Goal: Transaction & Acquisition: Purchase product/service

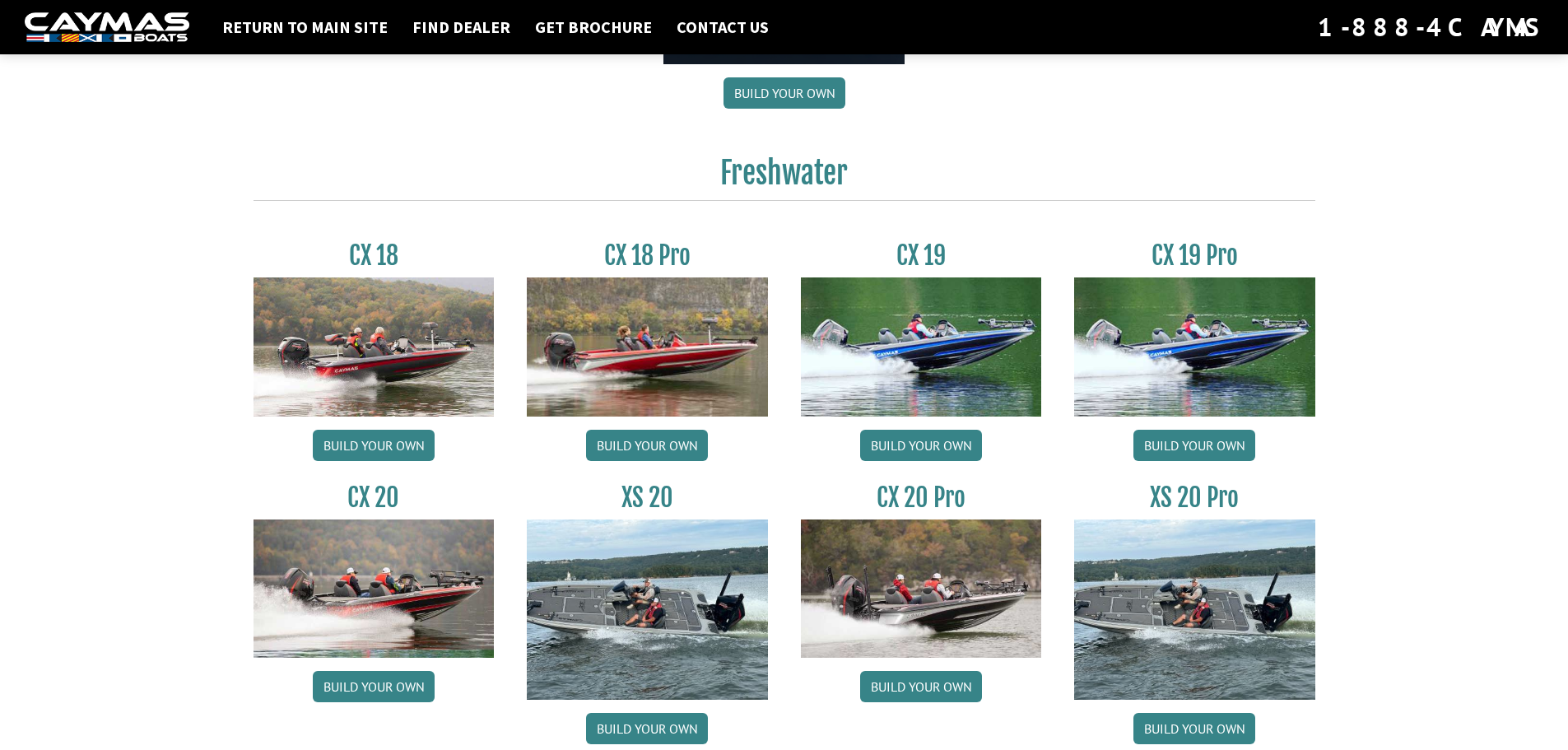
scroll to position [1317, 0]
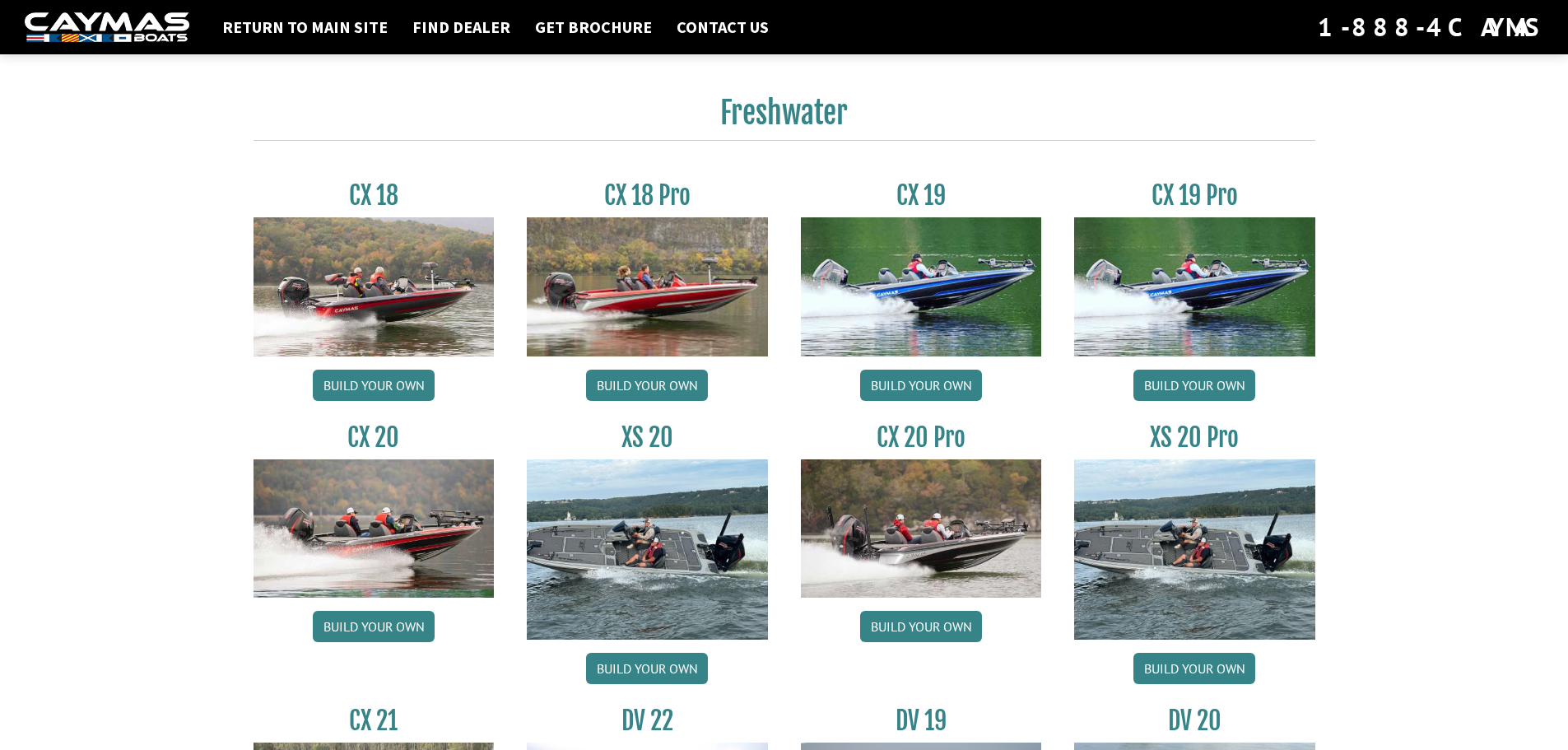
click at [662, 521] on img at bounding box center [648, 549] width 241 height 180
click at [446, 540] on img at bounding box center [374, 528] width 241 height 138
click at [374, 617] on link "Build your own" at bounding box center [373, 627] width 121 height 31
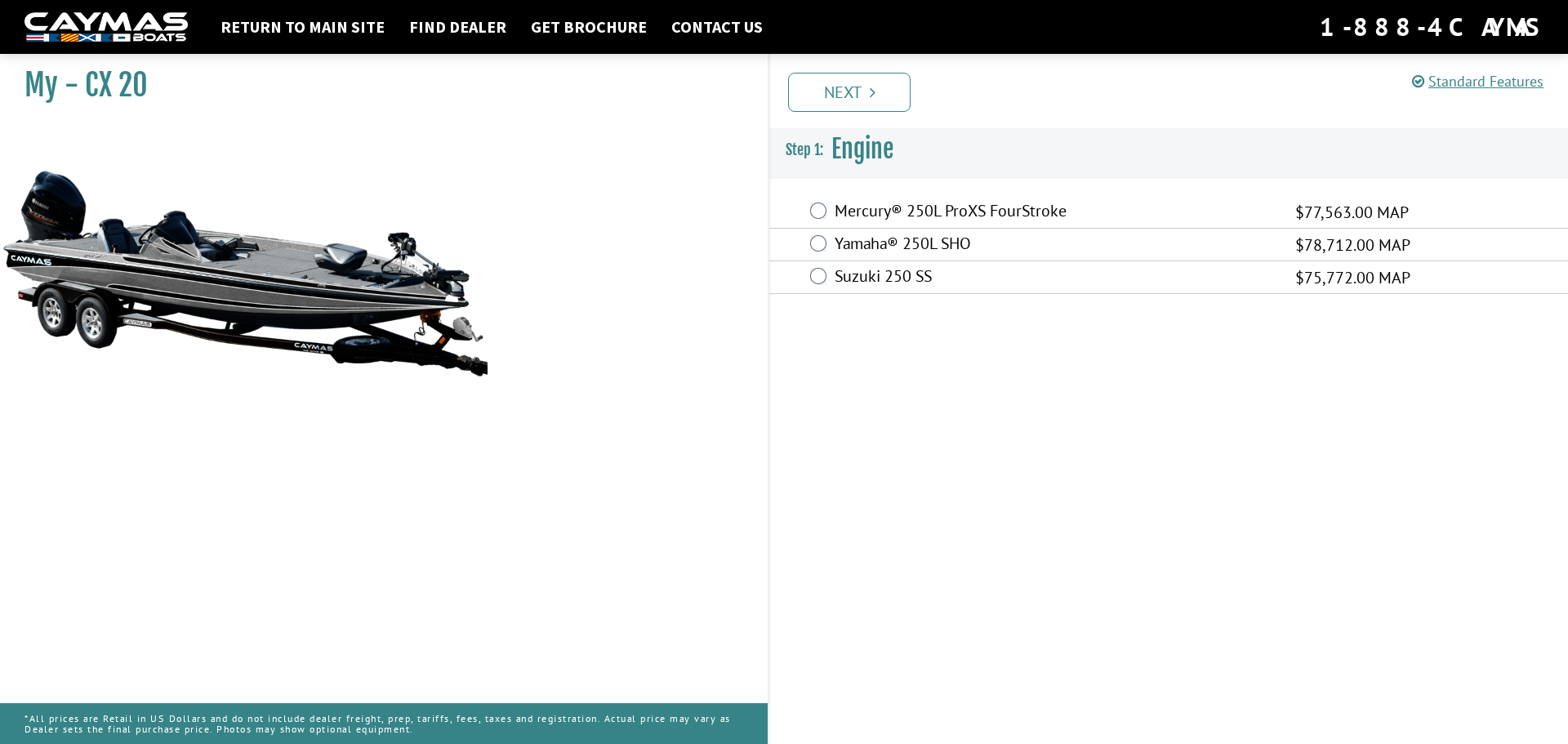
click at [829, 278] on div "Suzuki 250 SS $75,772.00 MAP" at bounding box center [1168, 277] width 799 height 33
click at [818, 257] on div "Yamaha® 250L SHO $78,712.00 MAP" at bounding box center [1168, 245] width 799 height 33
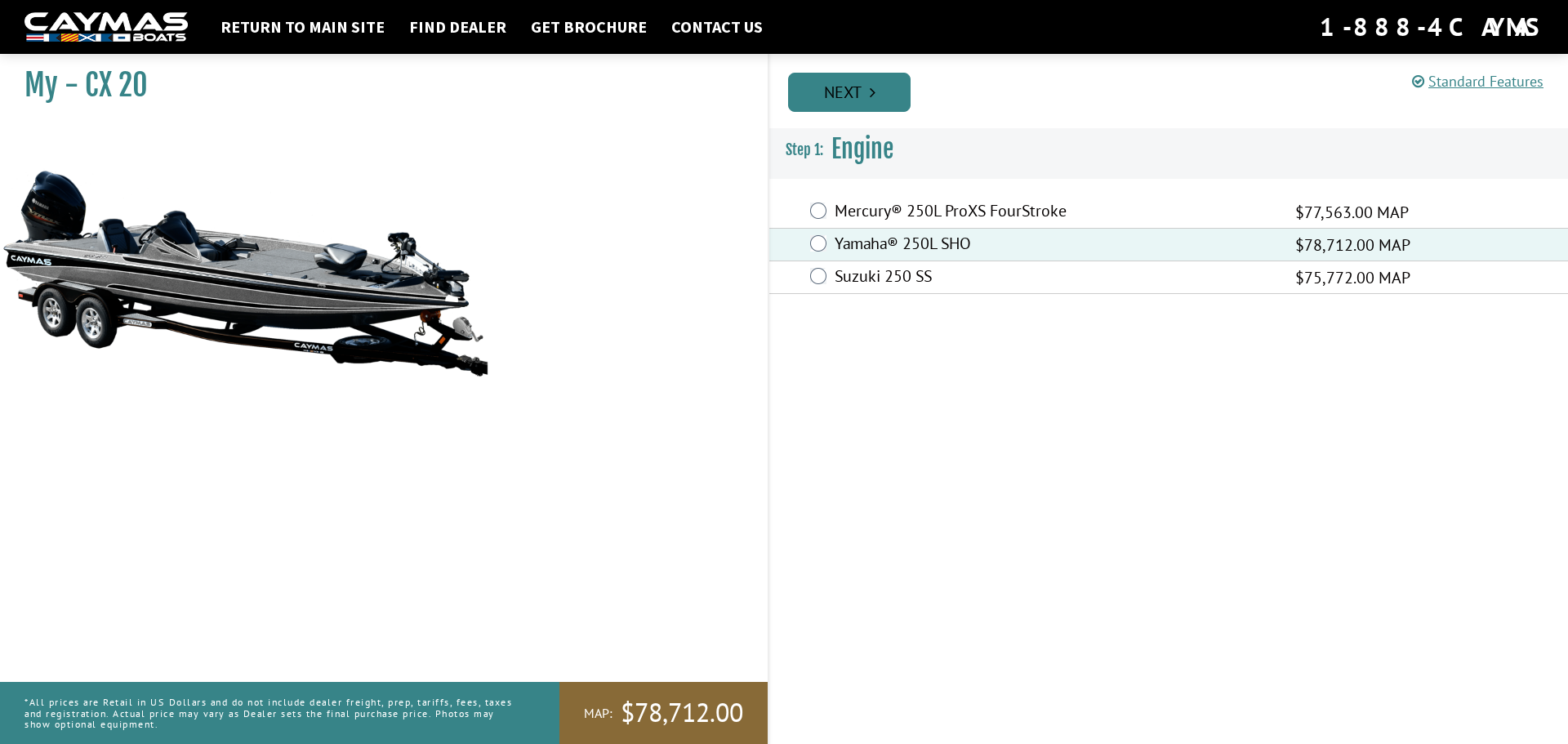
click at [835, 84] on link "Next" at bounding box center [849, 92] width 122 height 39
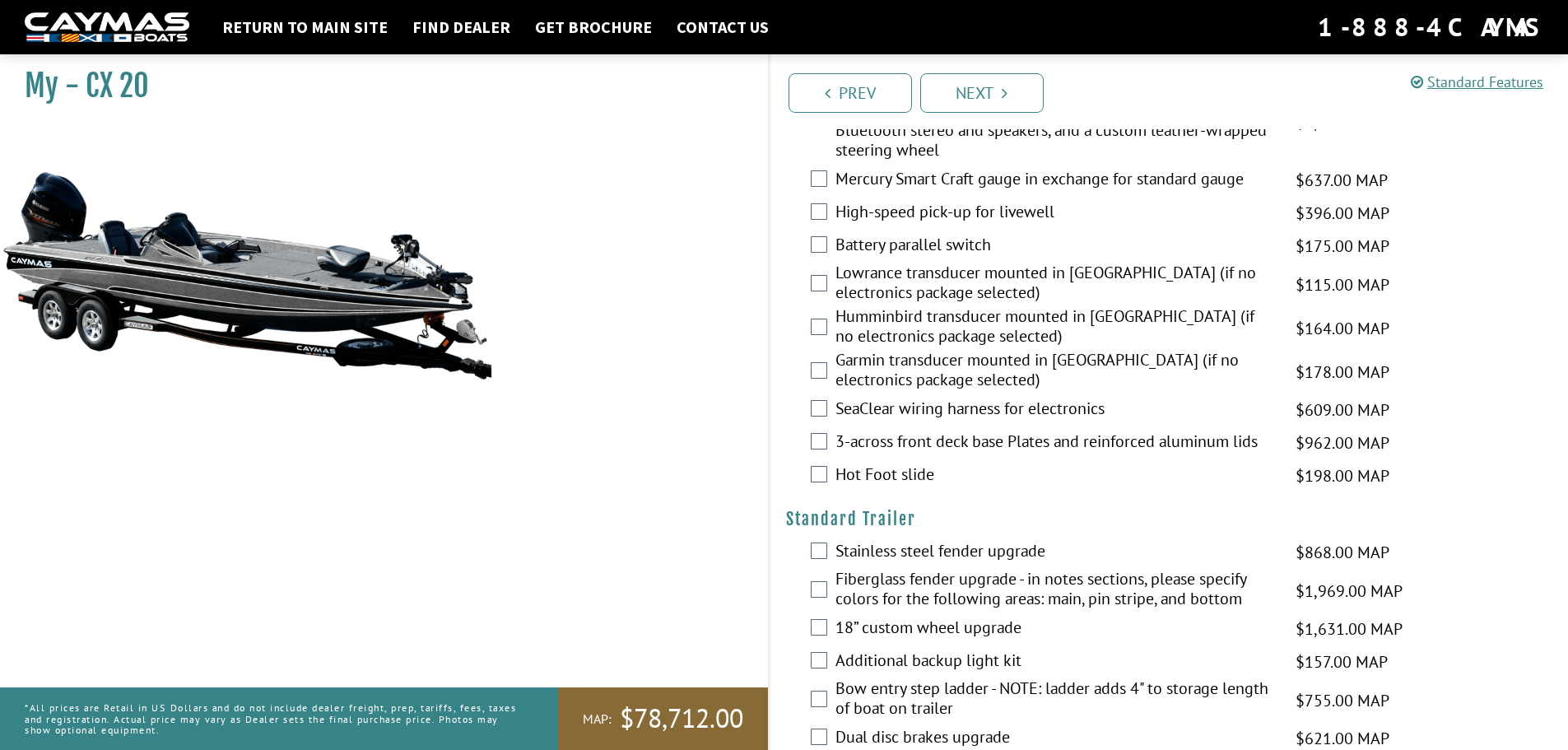
scroll to position [2607, 0]
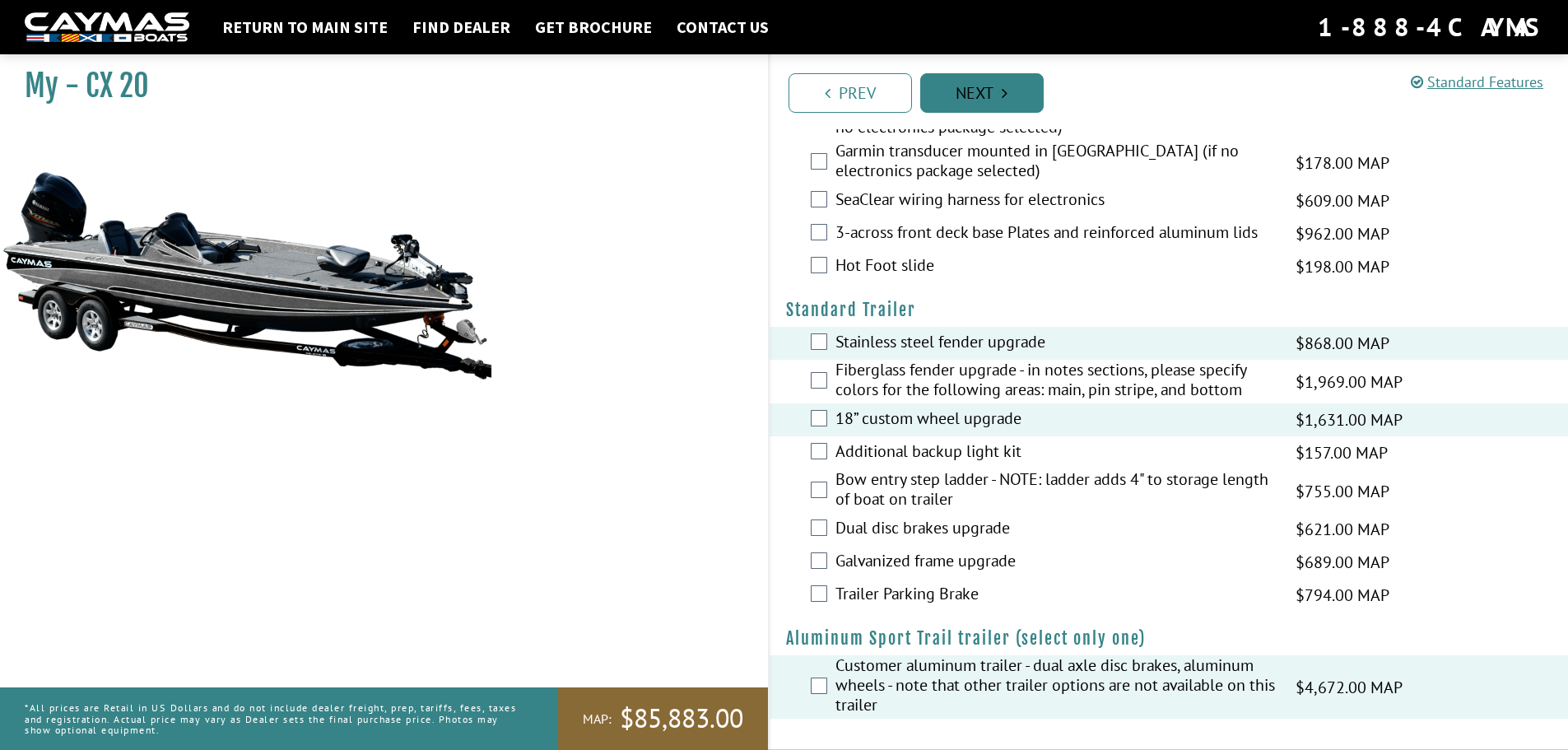
click at [981, 94] on link "Next" at bounding box center [982, 93] width 123 height 39
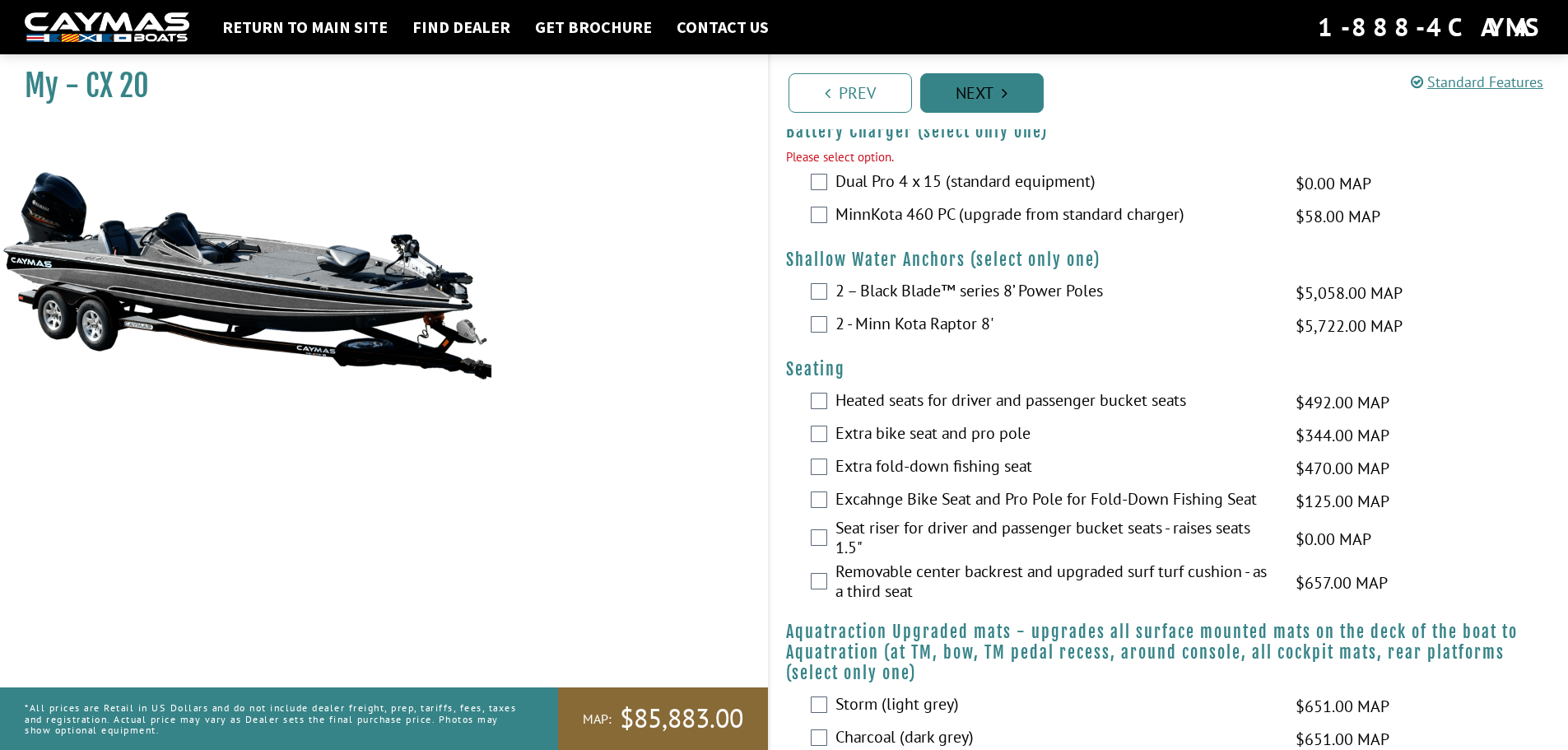
scroll to position [1135, 0]
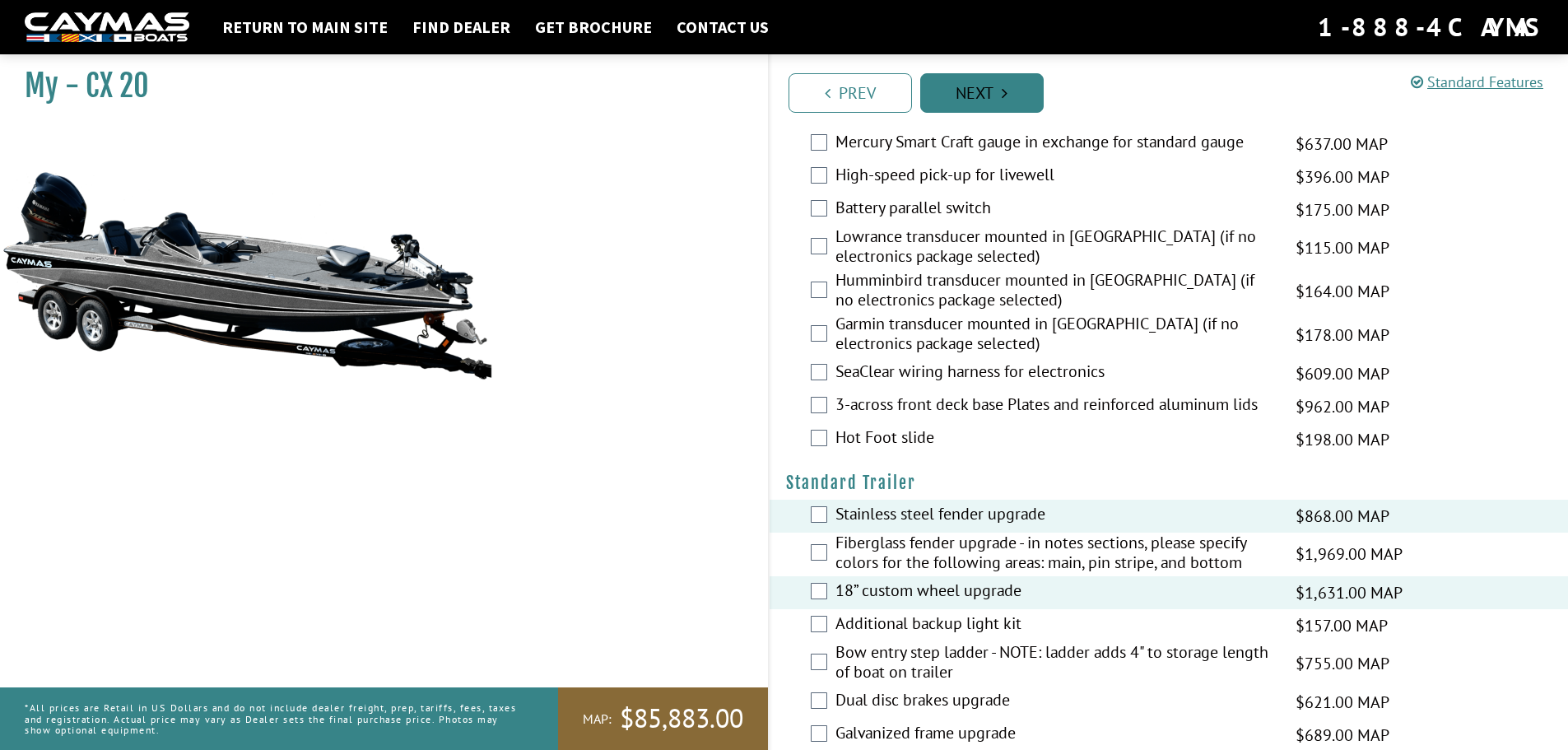
click at [990, 78] on link "Next" at bounding box center [982, 93] width 123 height 39
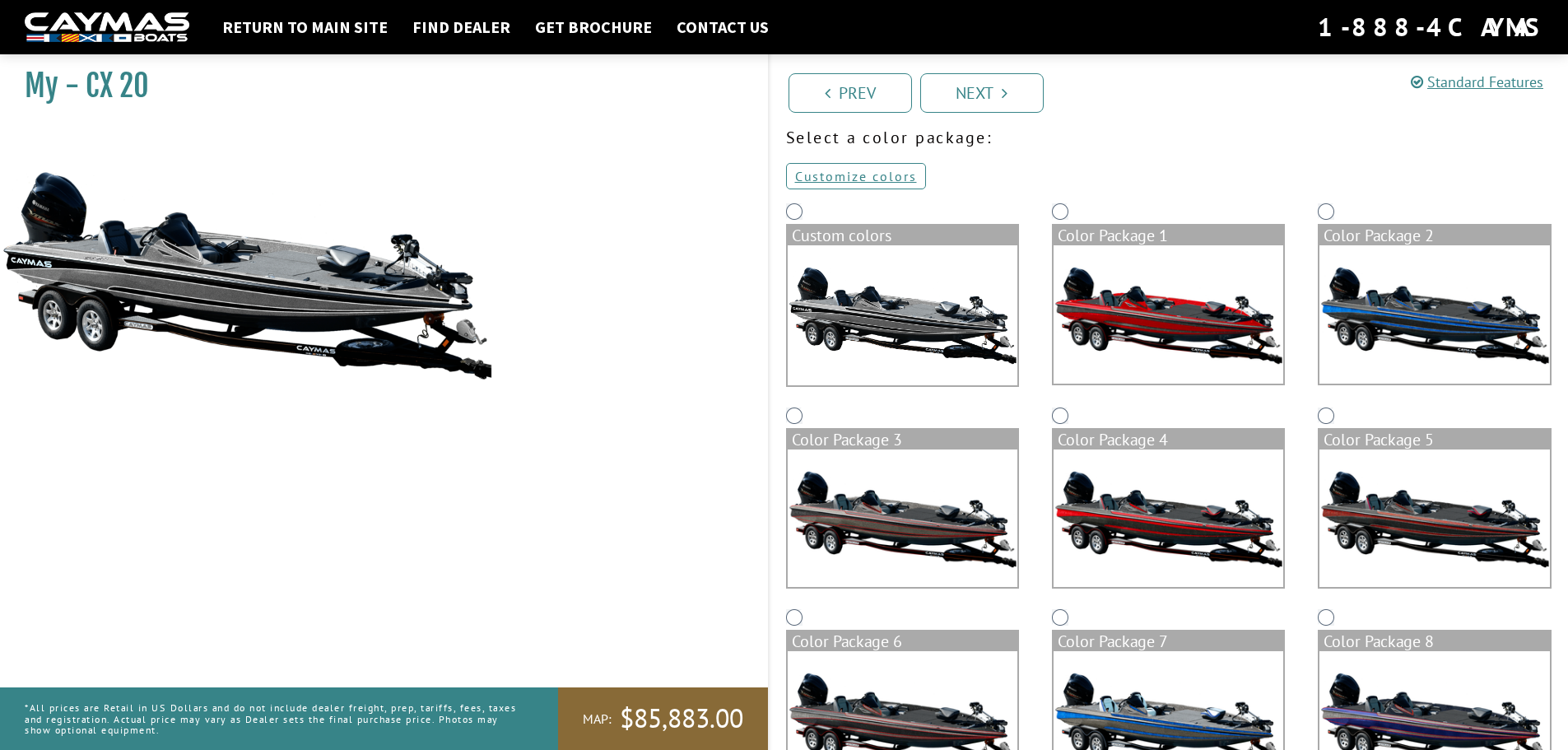
scroll to position [0, 0]
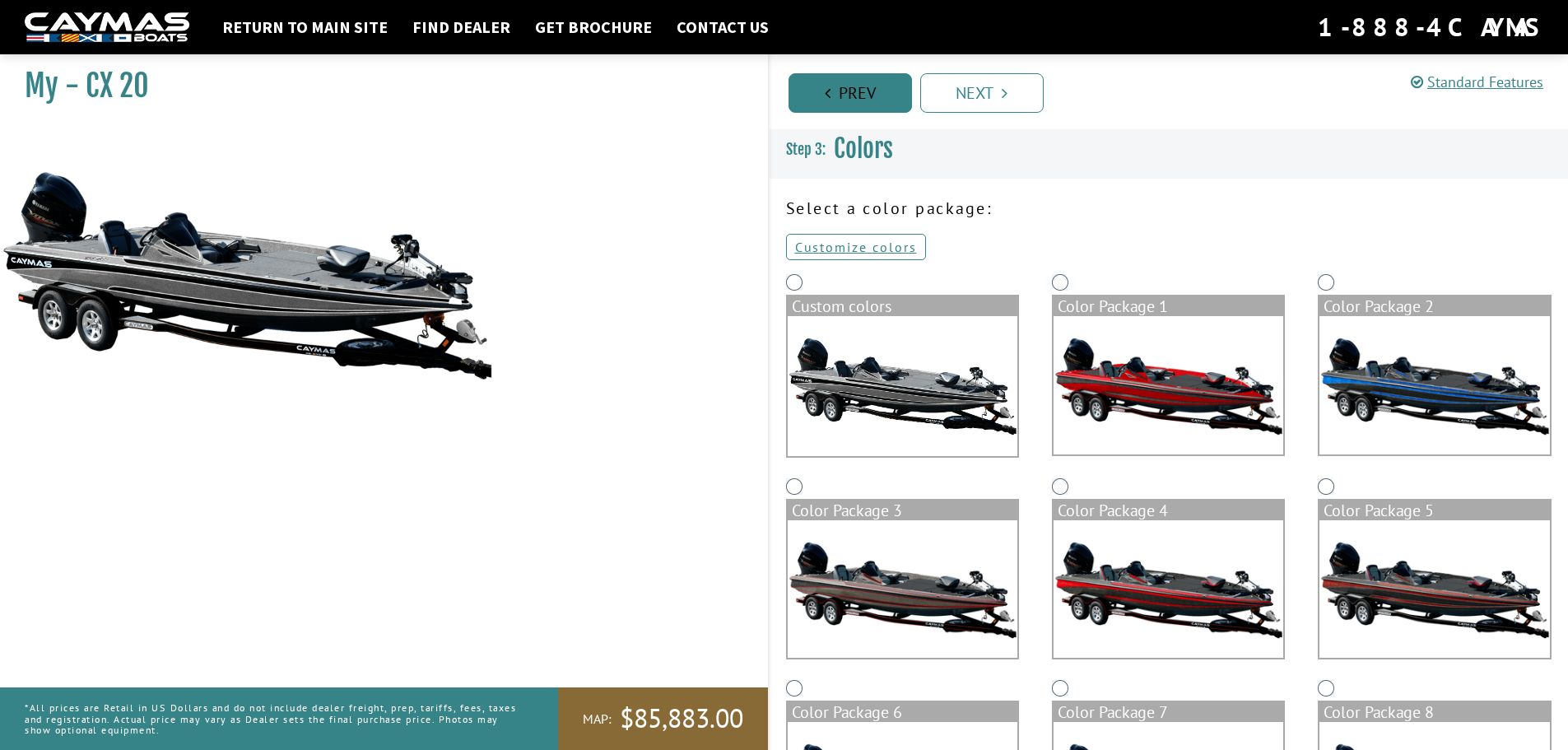
click at [794, 88] on link "Prev" at bounding box center [850, 93] width 123 height 39
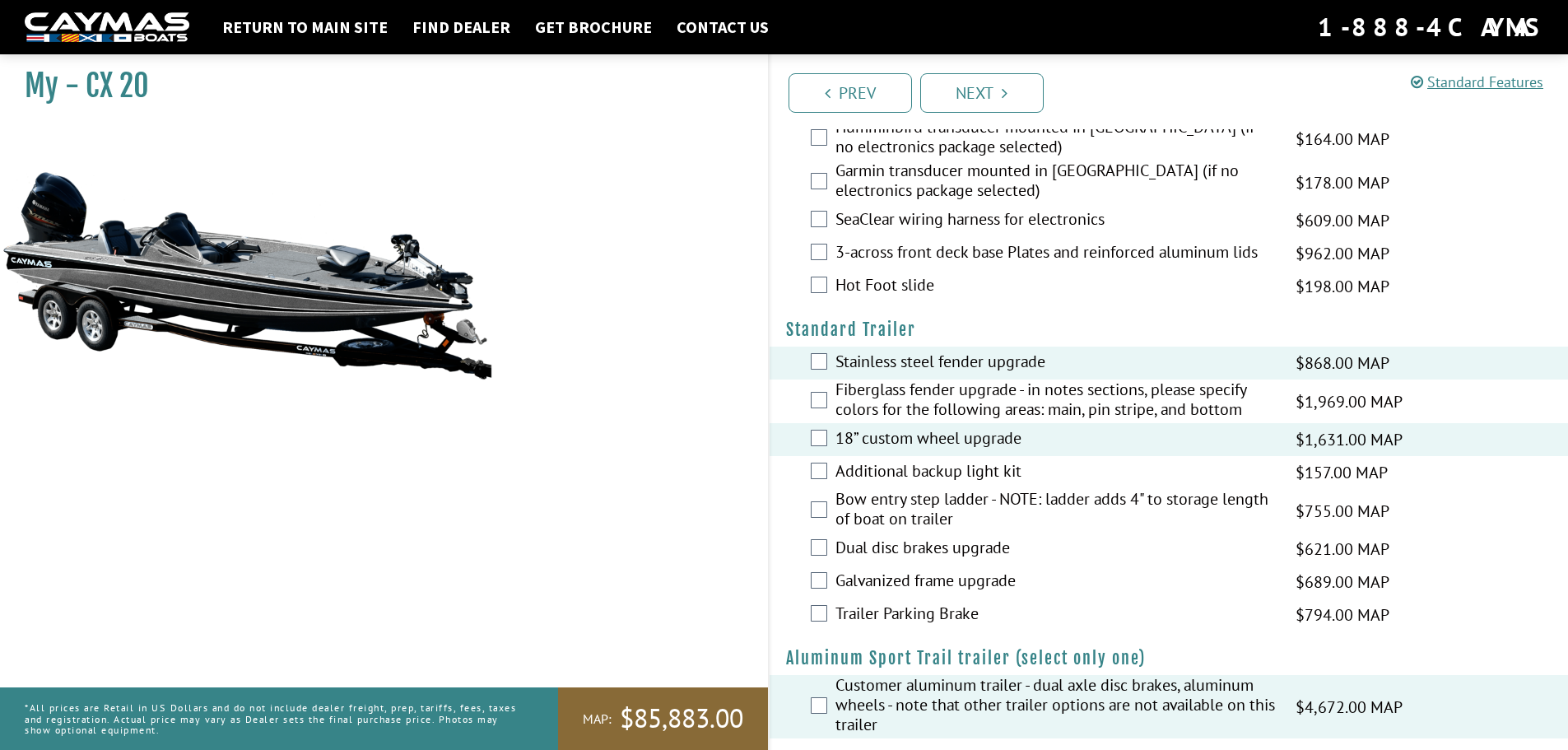
scroll to position [2607, 0]
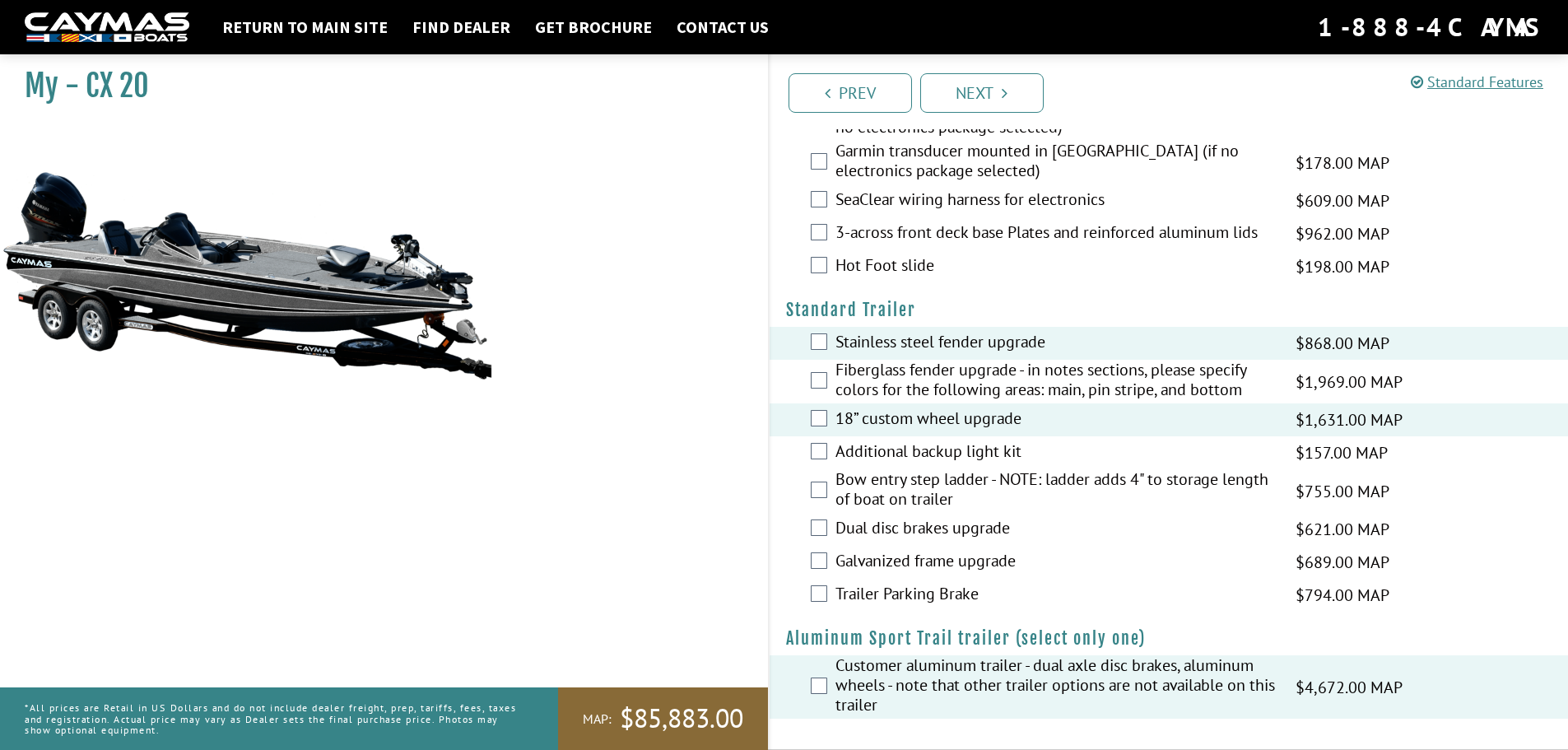
click at [815, 409] on div "18” custom wheel upgrade $1,631.00 MAP $1,926.00 MSRP" at bounding box center [1169, 420] width 799 height 33
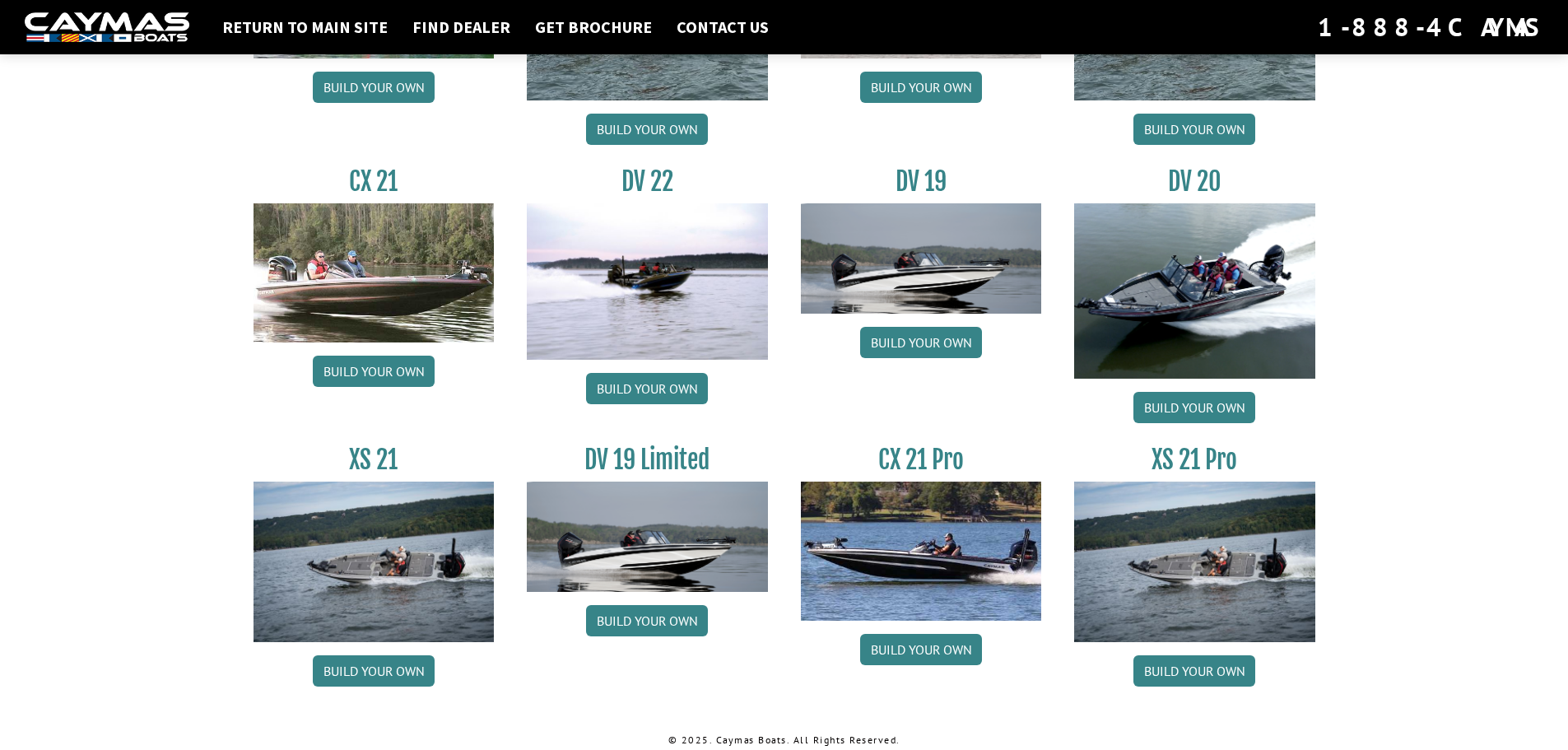
scroll to position [1866, 0]
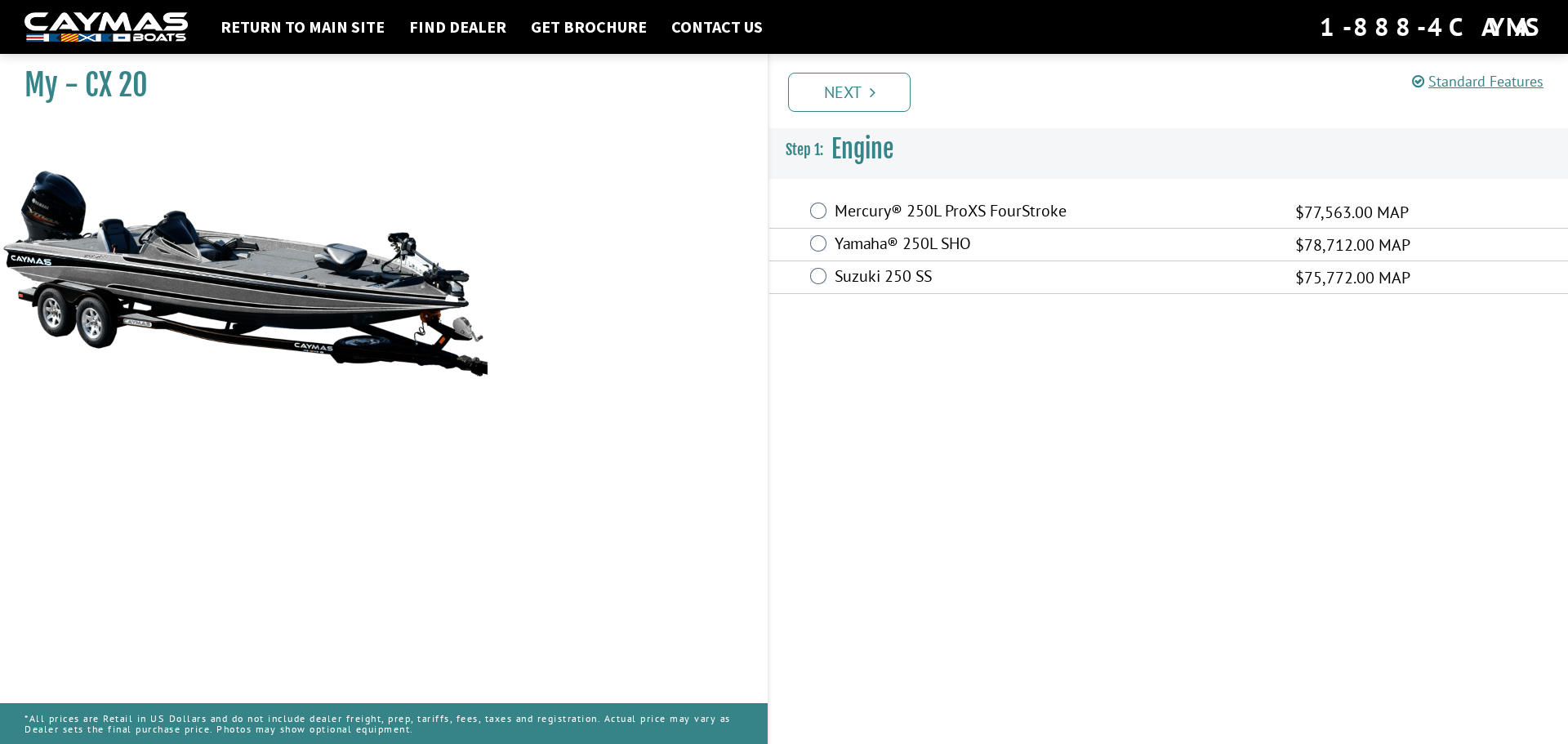
click at [826, 247] on div "Yamaha® 250L SHO $78,712.00 MAP" at bounding box center [1168, 245] width 799 height 33
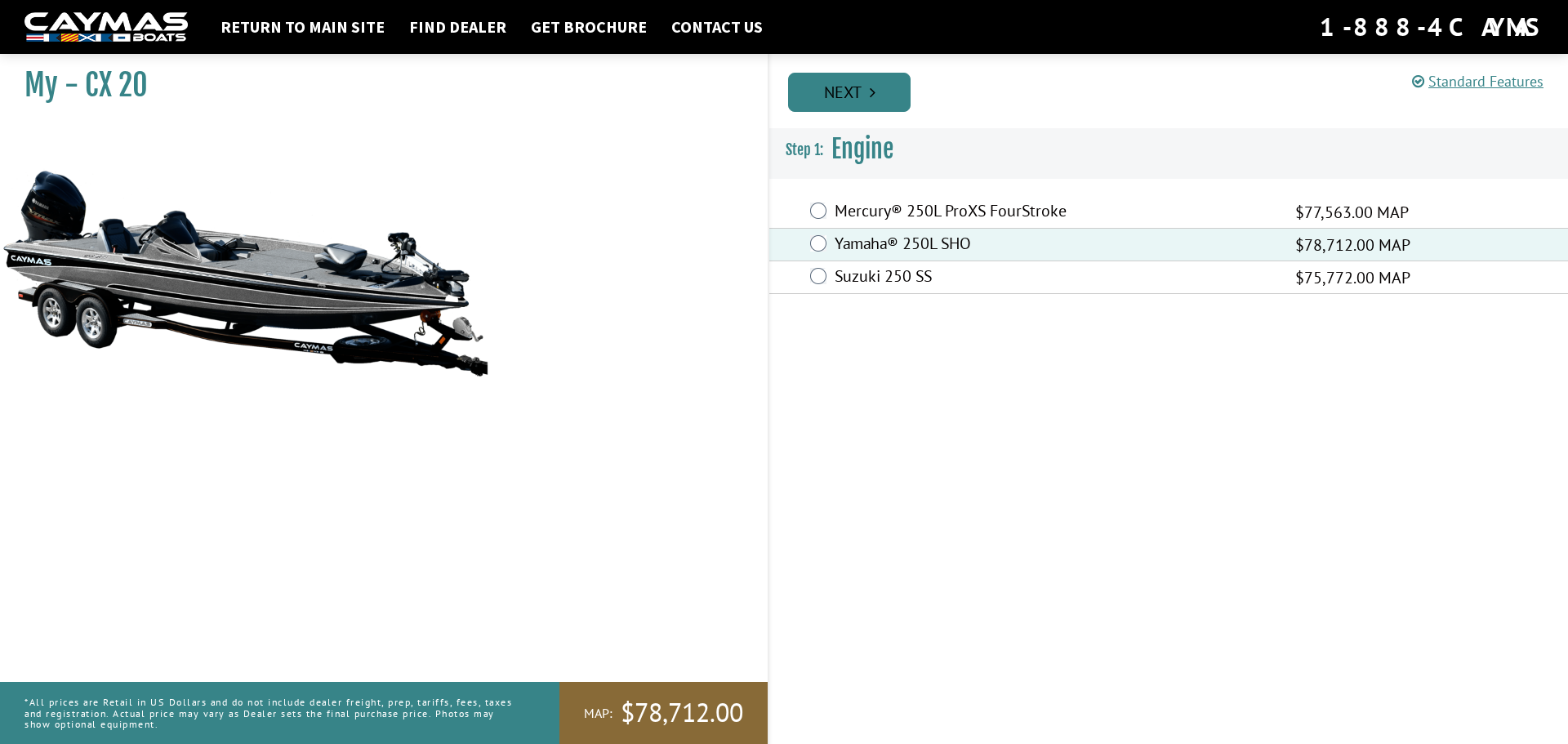
click at [878, 104] on link "Next" at bounding box center [849, 92] width 122 height 39
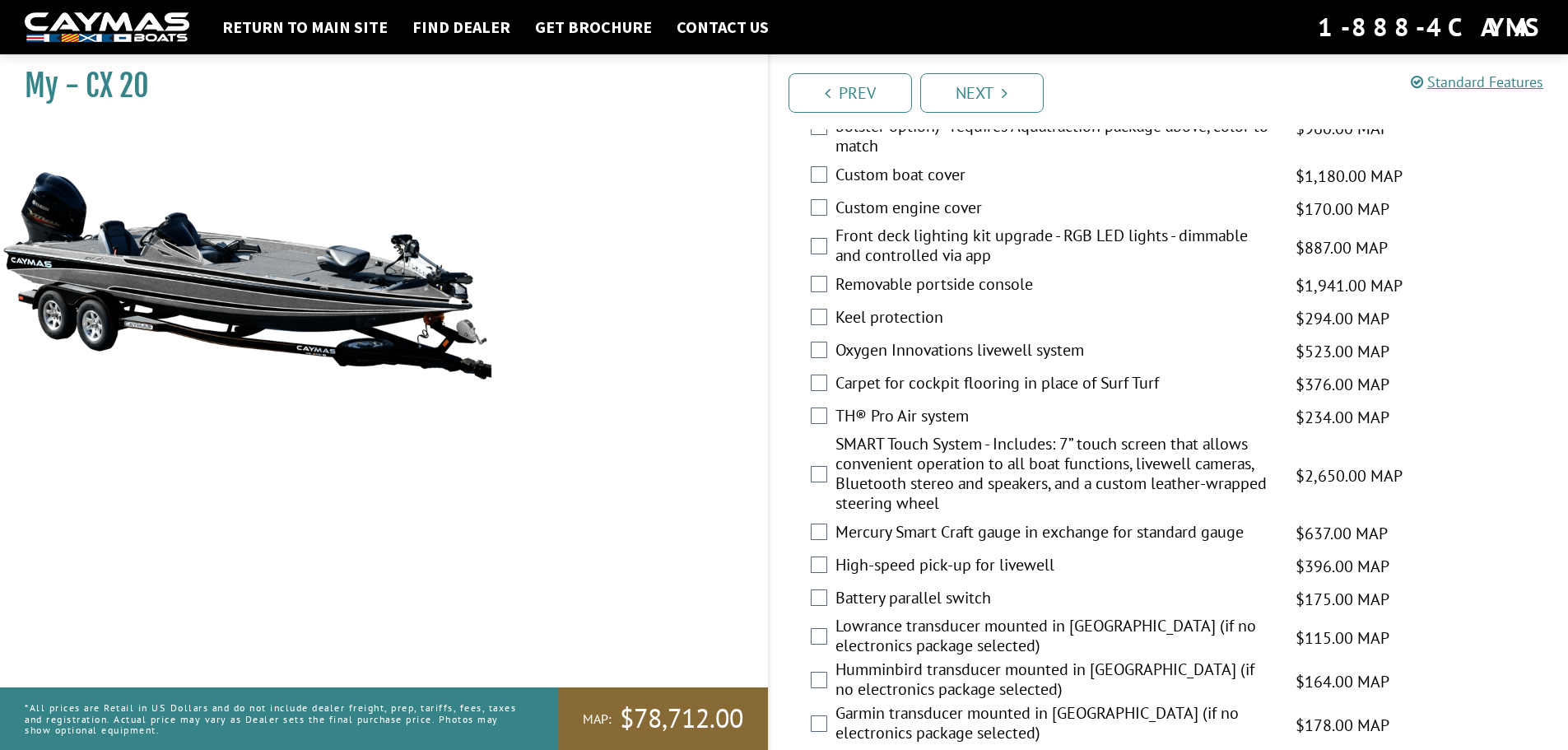
scroll to position [2607, 0]
